Goal: Task Accomplishment & Management: Manage account settings

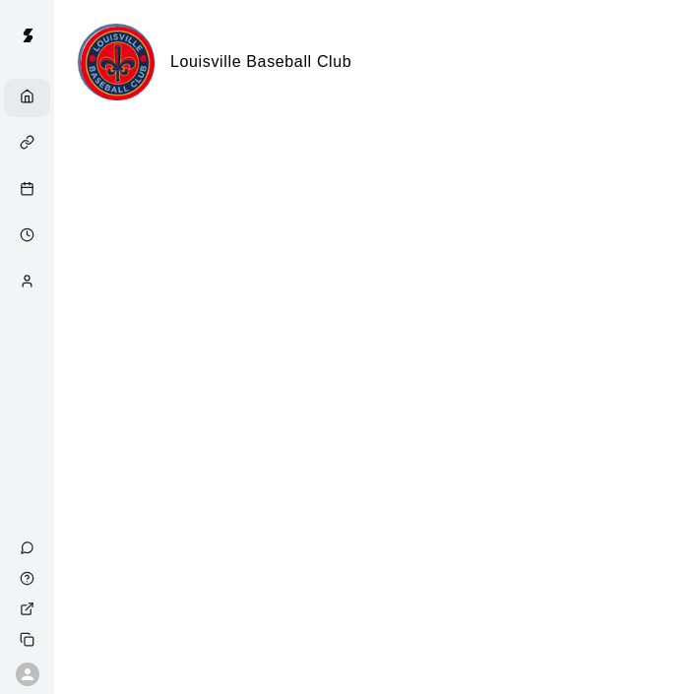
click at [24, 139] on icon "Services" at bounding box center [27, 142] width 15 height 15
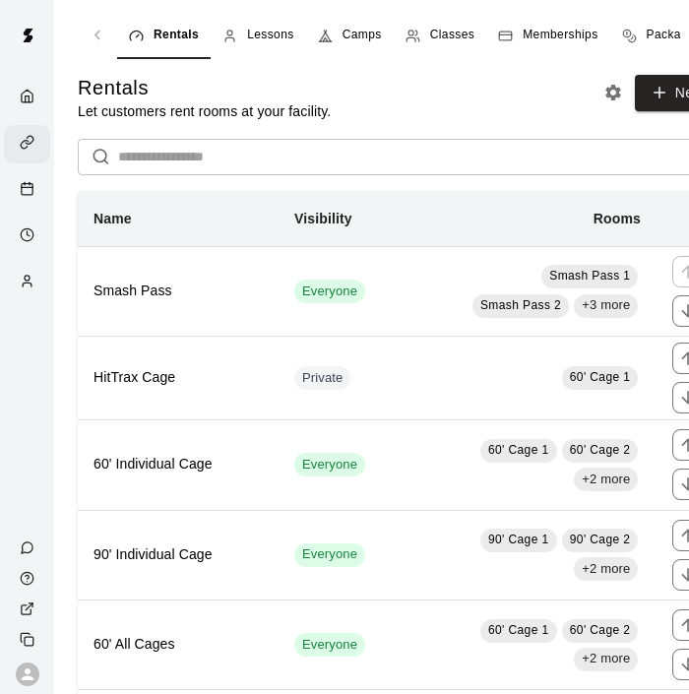
click at [558, 29] on span "Memberships" at bounding box center [560, 36] width 75 height 20
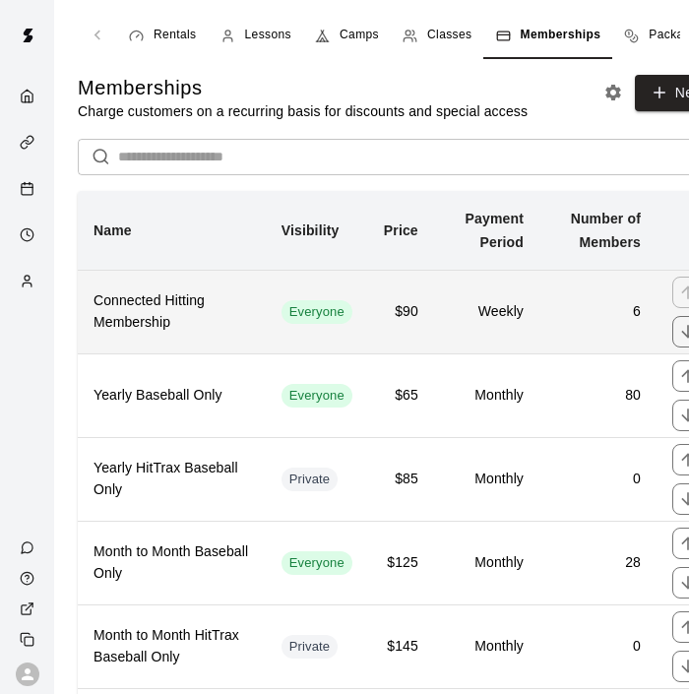
scroll to position [0, 54]
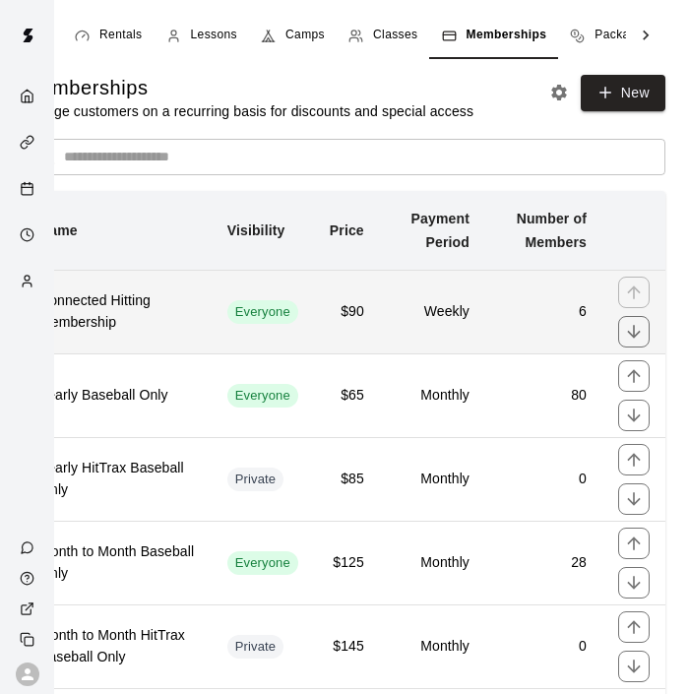
click at [449, 298] on td "Weekly" at bounding box center [432, 312] width 105 height 84
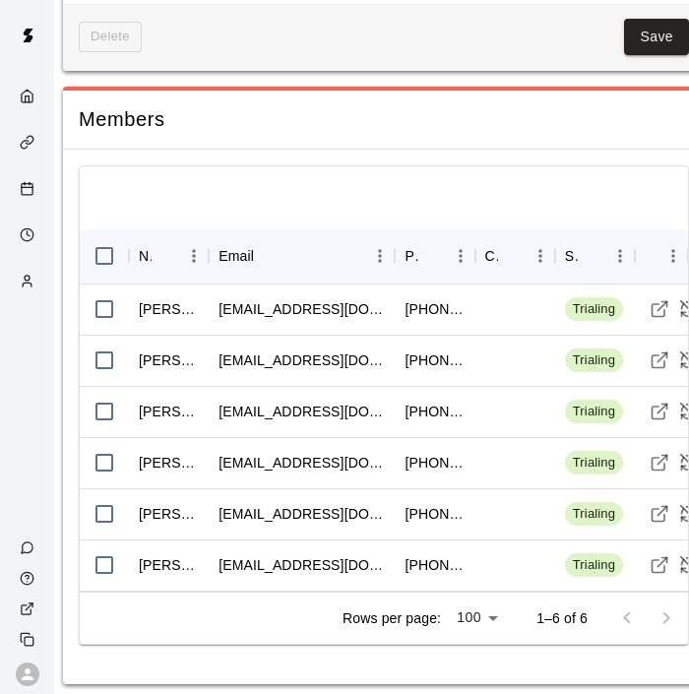
scroll to position [2485, 15]
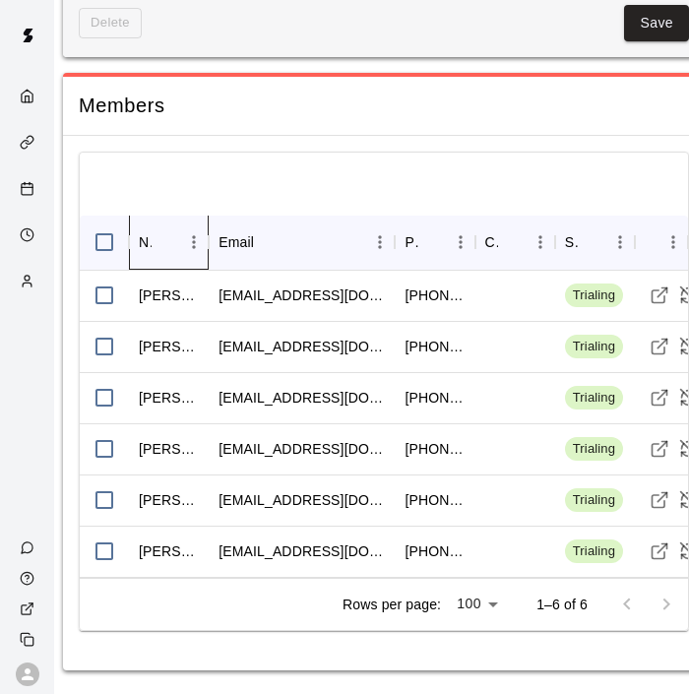
drag, startPoint x: 197, startPoint y: 260, endPoint x: 215, endPoint y: 263, distance: 18.0
click at [216, 254] on icon "Name" at bounding box center [209, 242] width 24 height 24
drag, startPoint x: 208, startPoint y: 261, endPoint x: 237, endPoint y: 263, distance: 29.6
click at [237, 263] on div "Name Email Phone Cancels Date Status Actions" at bounding box center [384, 242] width 608 height 55
drag, startPoint x: 209, startPoint y: 261, endPoint x: 244, endPoint y: 266, distance: 35.8
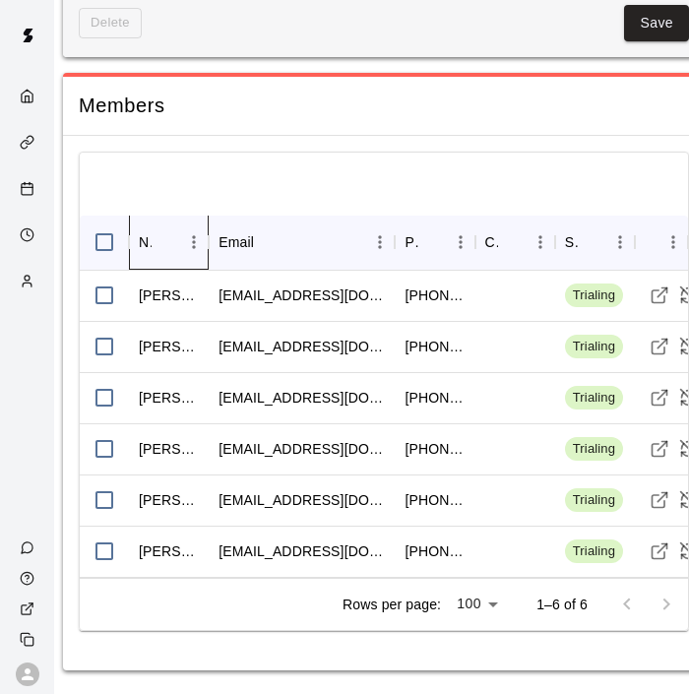
click at [244, 266] on div "Name Email Phone Cancels Date Status Actions" at bounding box center [384, 242] width 608 height 55
click at [196, 252] on icon "Menu" at bounding box center [194, 242] width 20 height 20
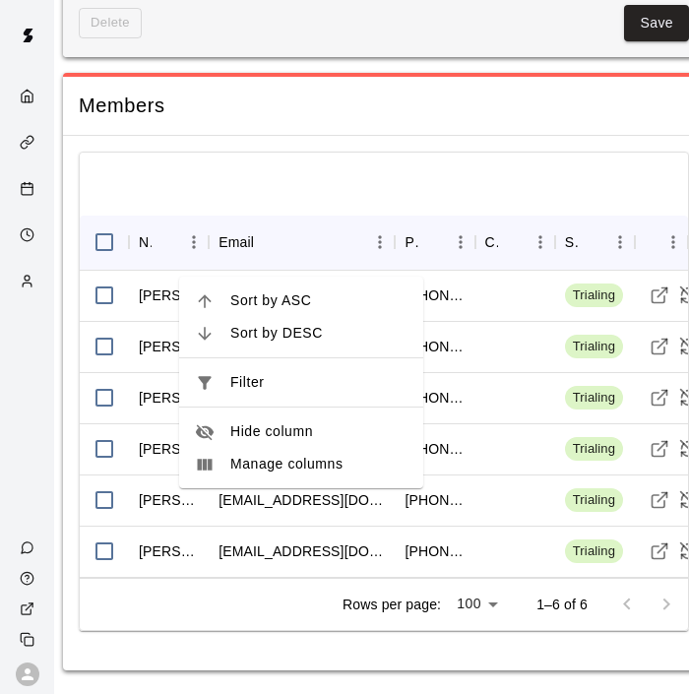
click at [343, 459] on span "Manage columns" at bounding box center [318, 464] width 177 height 21
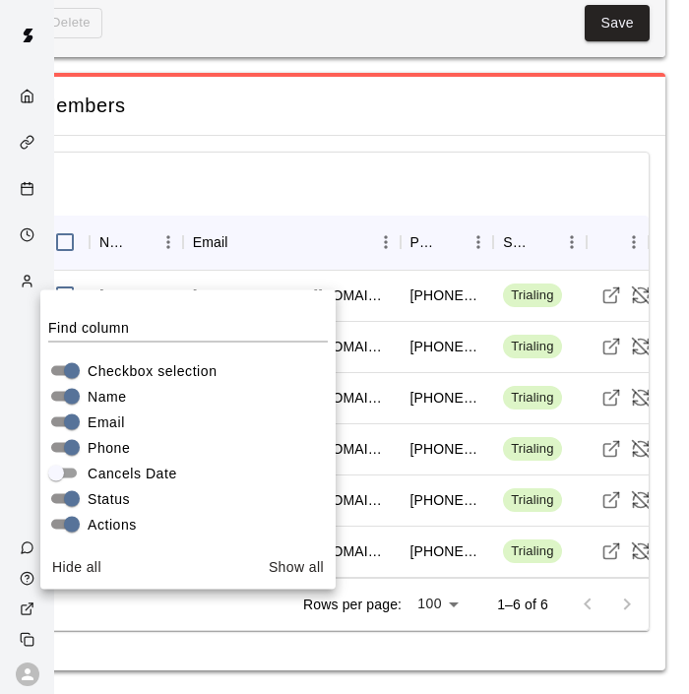
scroll to position [2485, 0]
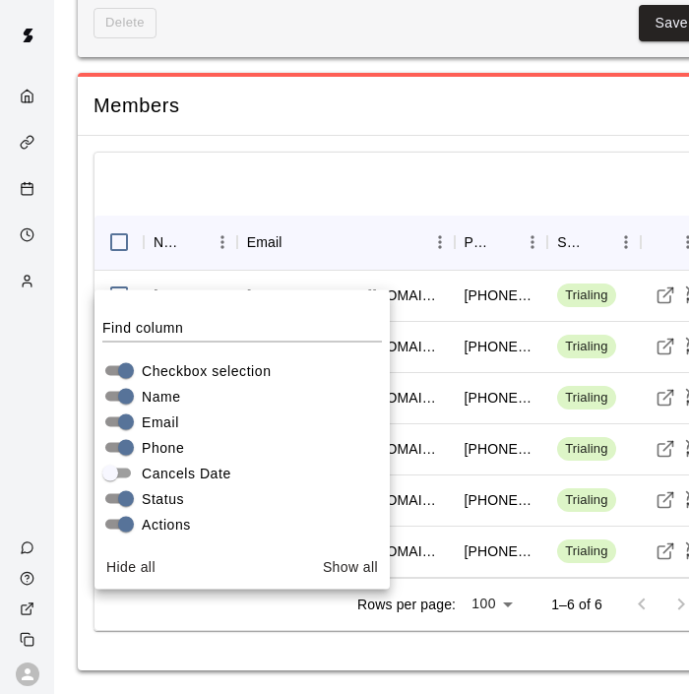
click at [376, 135] on div "Members" at bounding box center [399, 106] width 642 height 58
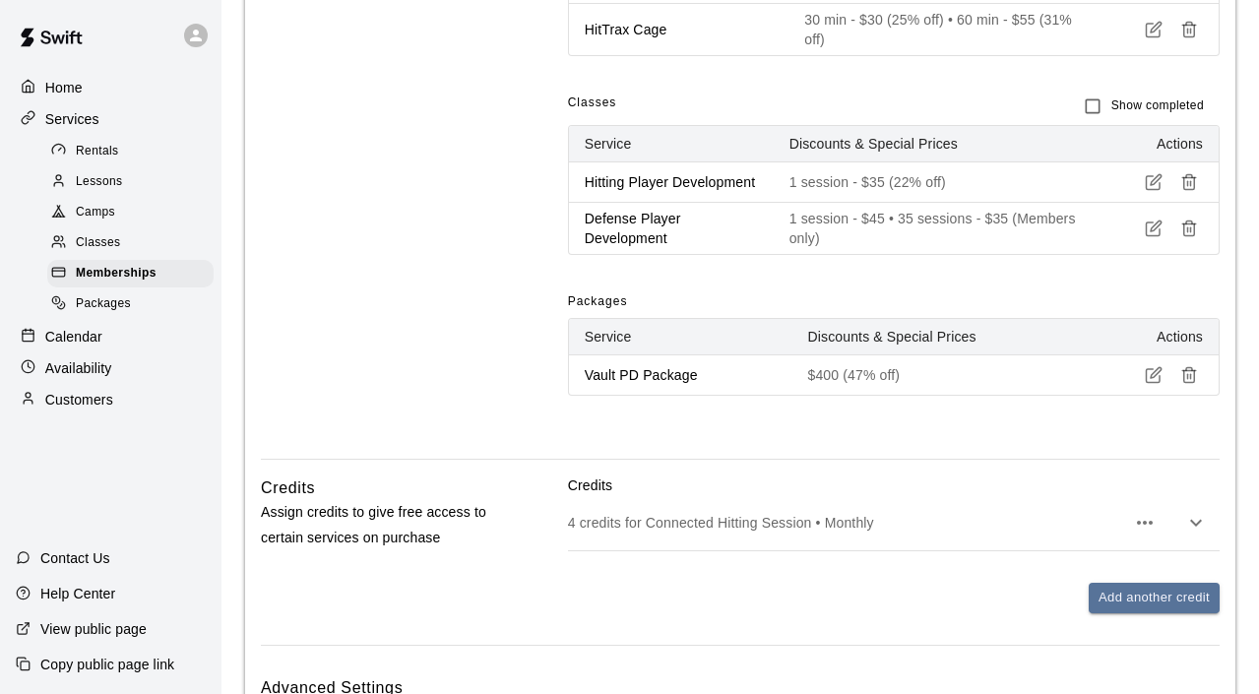
scroll to position [2072, 0]
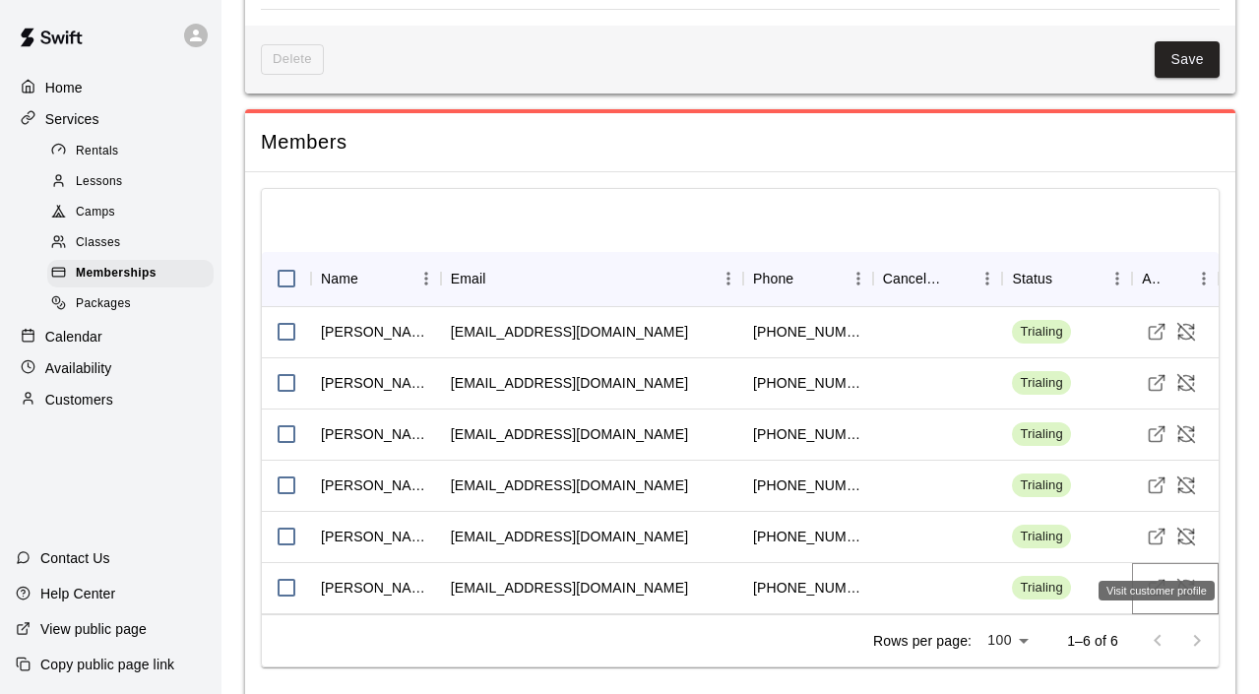
click at [688, 581] on line "Visit customer profile" at bounding box center [1159, 585] width 9 height 9
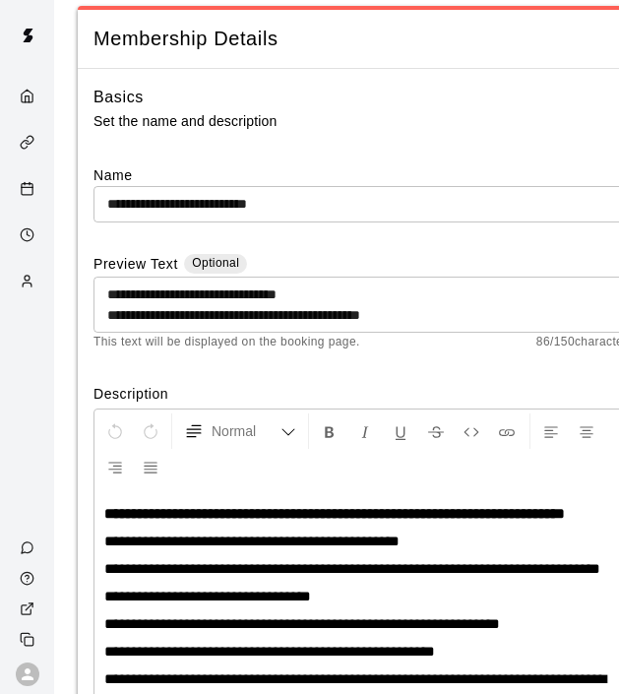
scroll to position [225, 15]
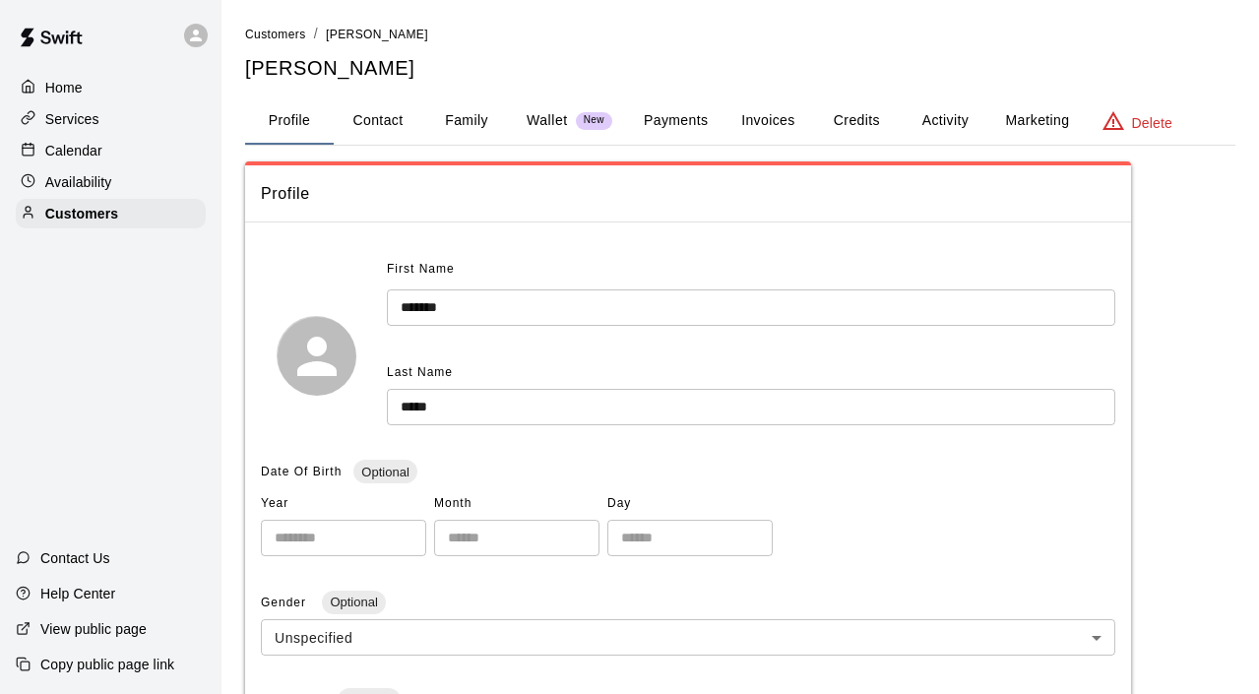
click at [134, 627] on p "View public page" at bounding box center [93, 629] width 106 height 20
